Goal: Transaction & Acquisition: Book appointment/travel/reservation

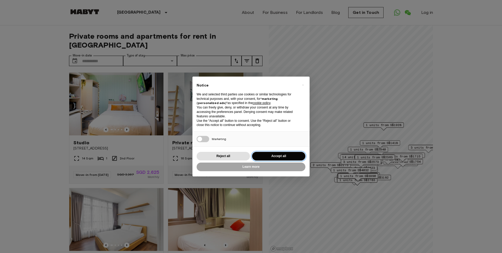
click at [266, 157] on button "Accept all" at bounding box center [278, 156] width 53 height 9
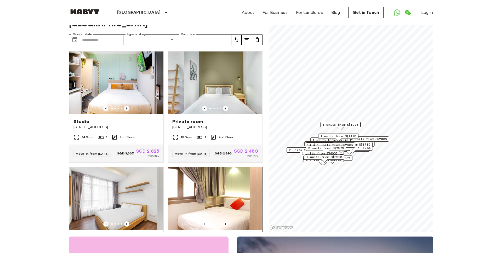
scroll to position [28, 0]
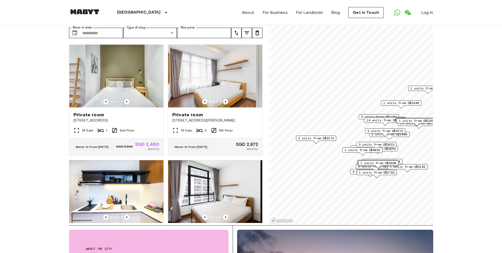
click at [309, 138] on span "2 units from S$2273" at bounding box center [316, 138] width 36 height 5
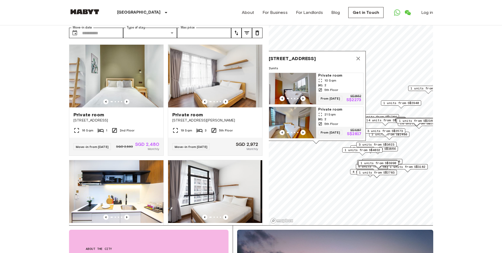
click at [336, 73] on span "Private room" at bounding box center [339, 75] width 43 height 5
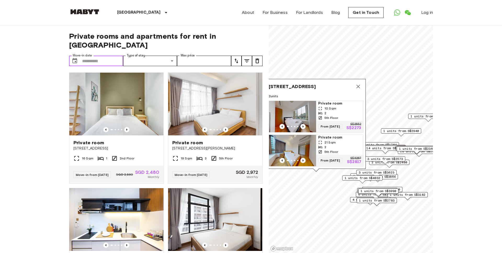
click at [108, 56] on input "Move-in date" at bounding box center [102, 61] width 41 height 10
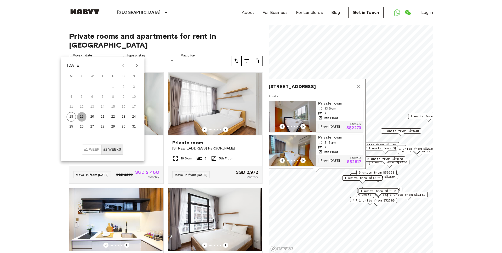
click at [83, 118] on button "19" at bounding box center [81, 116] width 9 height 9
type input "**********"
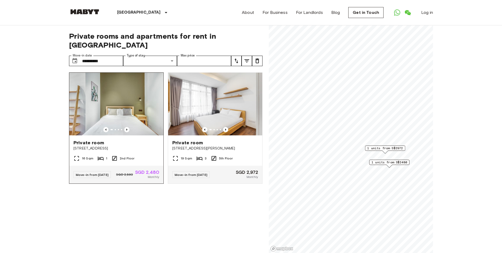
click at [141, 146] on span "[STREET_ADDRESS]" at bounding box center [116, 148] width 86 height 5
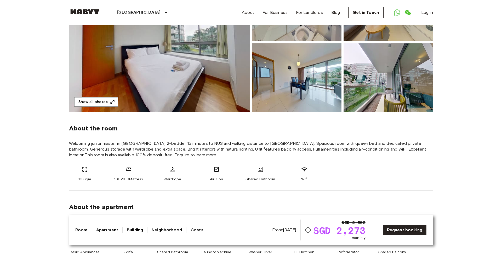
scroll to position [94, 0]
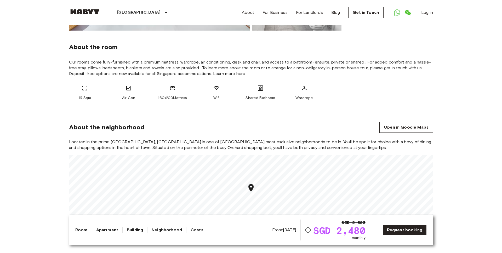
scroll to position [190, 0]
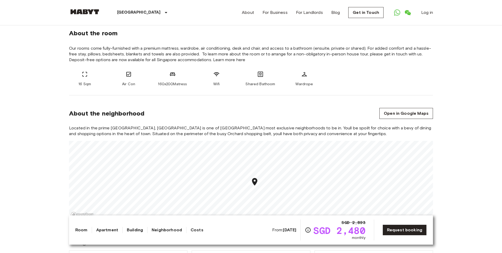
click at [267, 112] on div "About the neighborhood Open in Google Maps" at bounding box center [251, 113] width 364 height 11
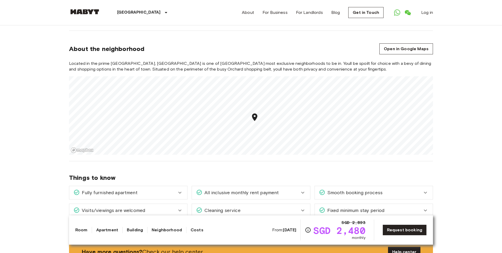
scroll to position [255, 0]
click at [189, 172] on div "Things to know Fully furnished apartment Your apartment comes fully furnished w…" at bounding box center [251, 191] width 364 height 60
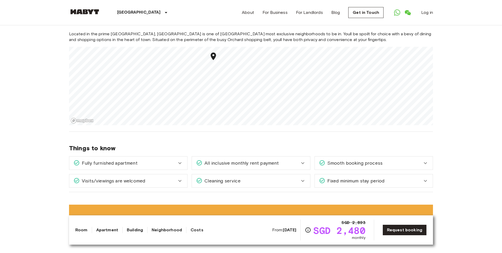
scroll to position [0, 0]
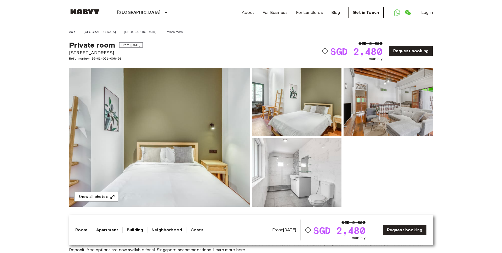
click at [362, 15] on link "Get in Touch" at bounding box center [365, 12] width 35 height 11
click at [346, 33] on div "[GEOGRAPHIC_DATA] [GEOGRAPHIC_DATA] [GEOGRAPHIC_DATA] Private room" at bounding box center [251, 29] width 364 height 9
click at [410, 50] on link "Request booking" at bounding box center [410, 50] width 44 height 11
